Goal: Navigation & Orientation: Find specific page/section

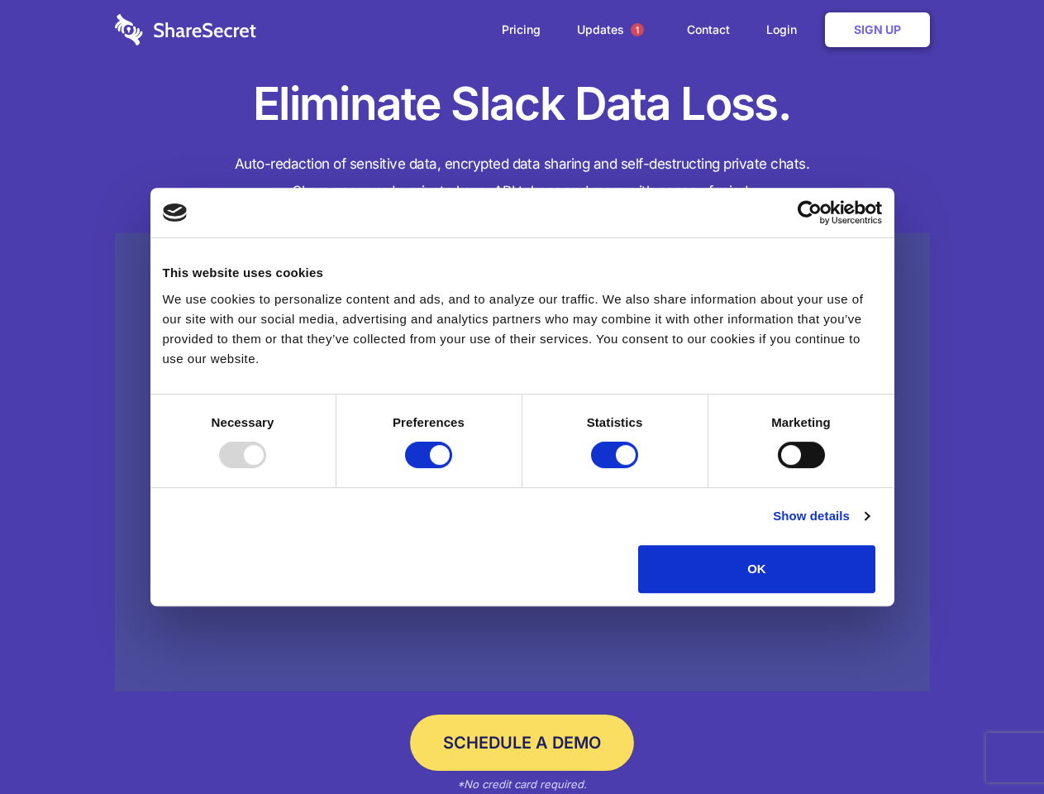
click at [266, 468] on div at bounding box center [242, 454] width 47 height 26
click at [452, 468] on input "Preferences" at bounding box center [428, 454] width 47 height 26
checkbox input "false"
click at [617, 468] on input "Statistics" at bounding box center [614, 454] width 47 height 26
checkbox input "false"
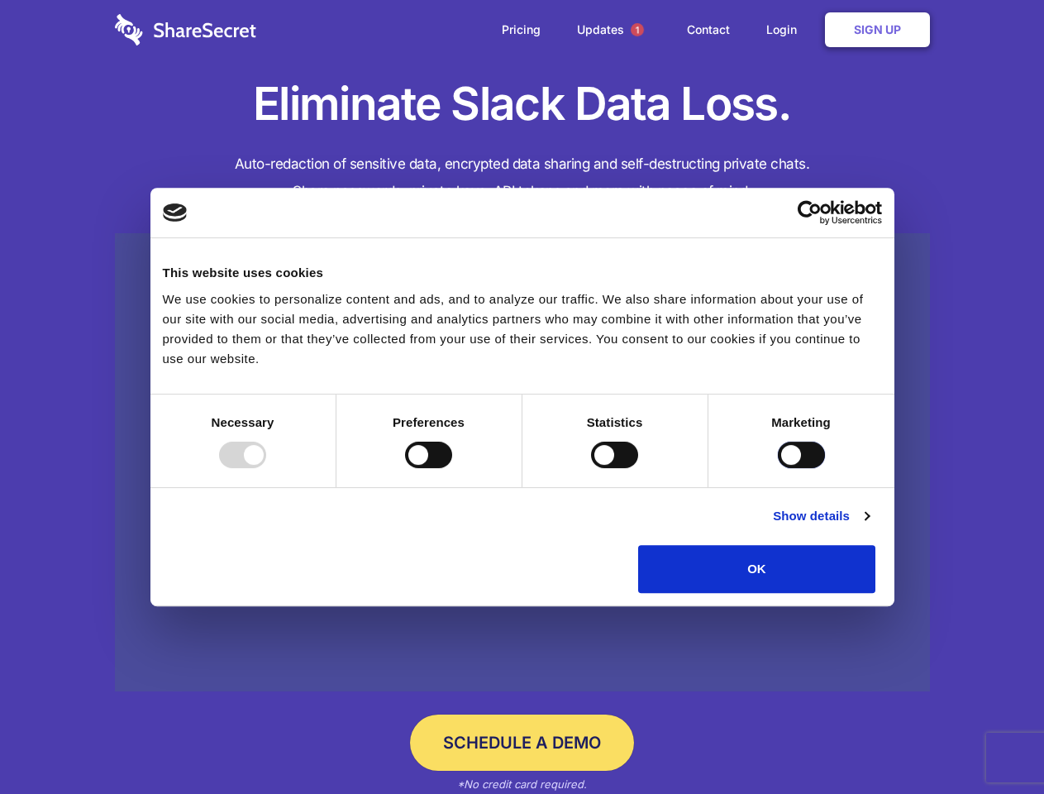
click at [778, 468] on input "Marketing" at bounding box center [801, 454] width 47 height 26
checkbox input "true"
click at [869, 526] on link "Show details" at bounding box center [821, 516] width 96 height 20
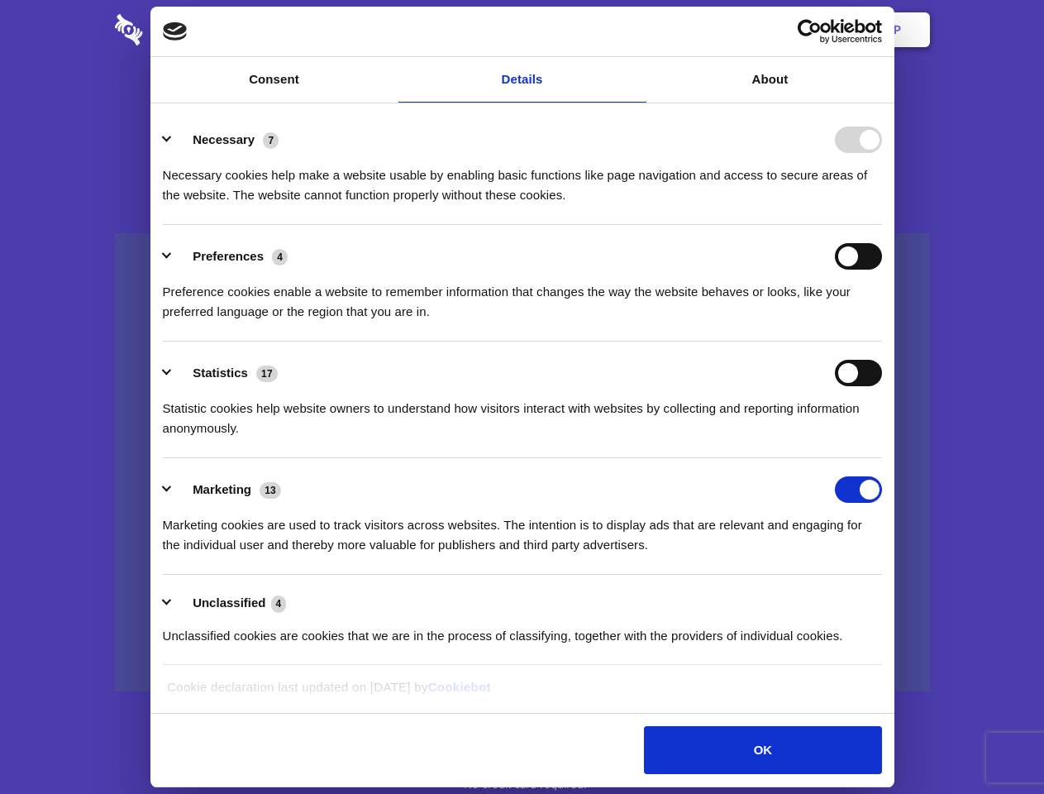
click at [882, 225] on li "Necessary 7 Necessary cookies help make a website usable by enabling basic func…" at bounding box center [522, 166] width 719 height 117
click at [637, 30] on span "1" at bounding box center [637, 29] width 13 height 13
